Goal: Information Seeking & Learning: Learn about a topic

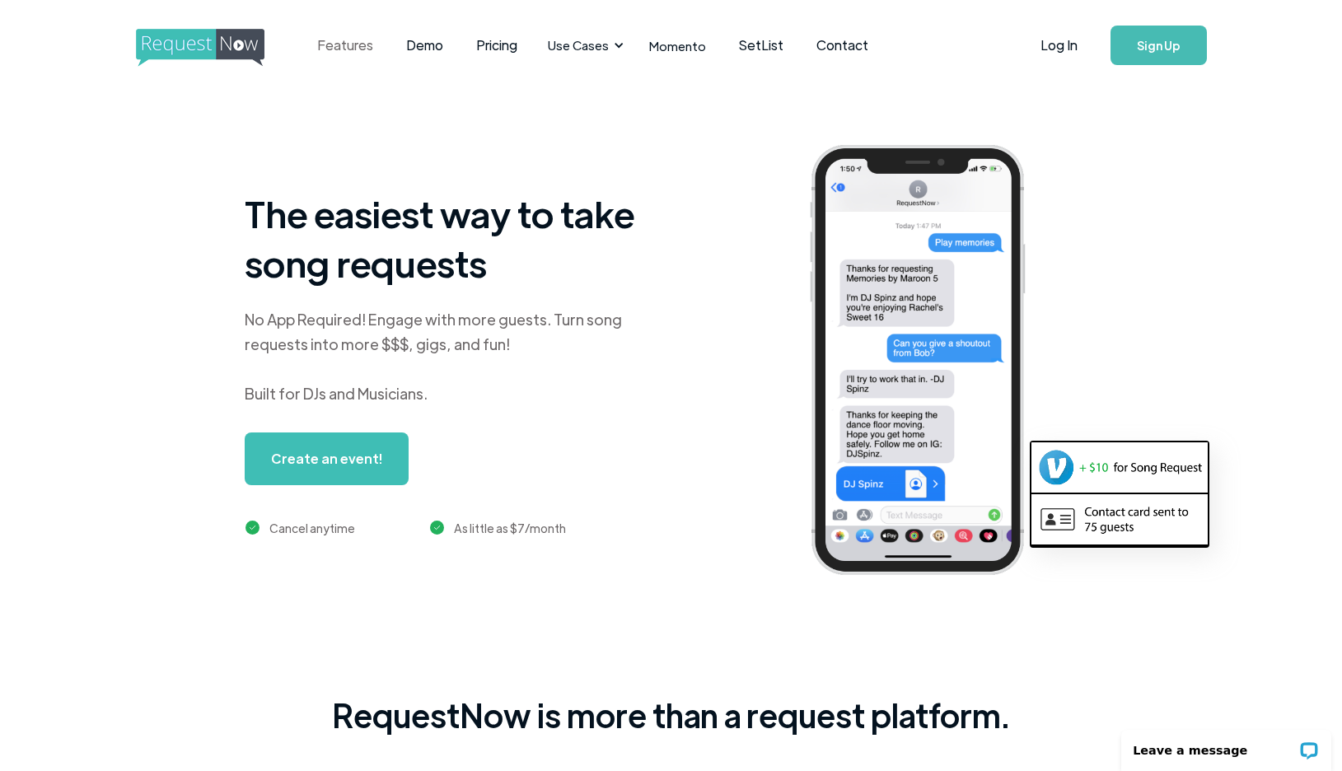
click at [351, 44] on link "Features" at bounding box center [345, 45] width 89 height 51
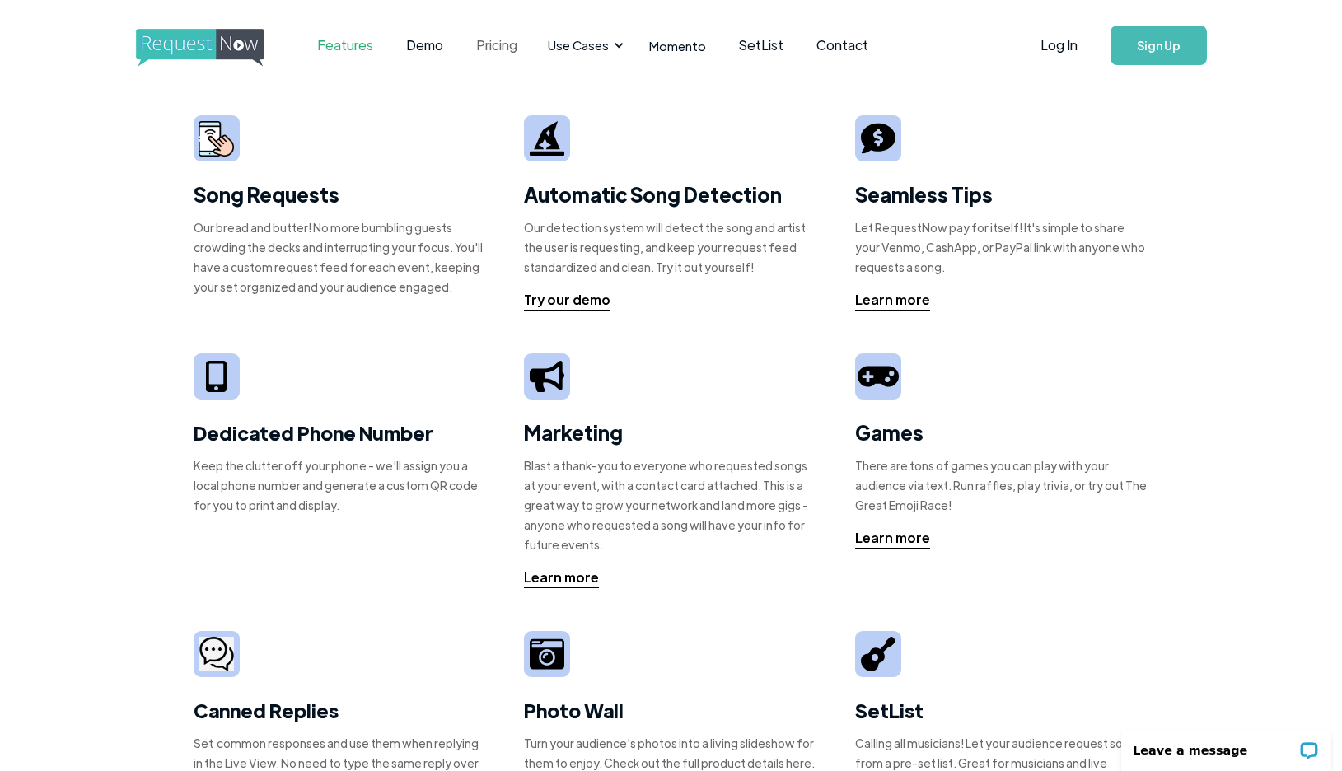
click at [493, 44] on link "Pricing" at bounding box center [497, 45] width 74 height 51
